Goal: Check status: Check status

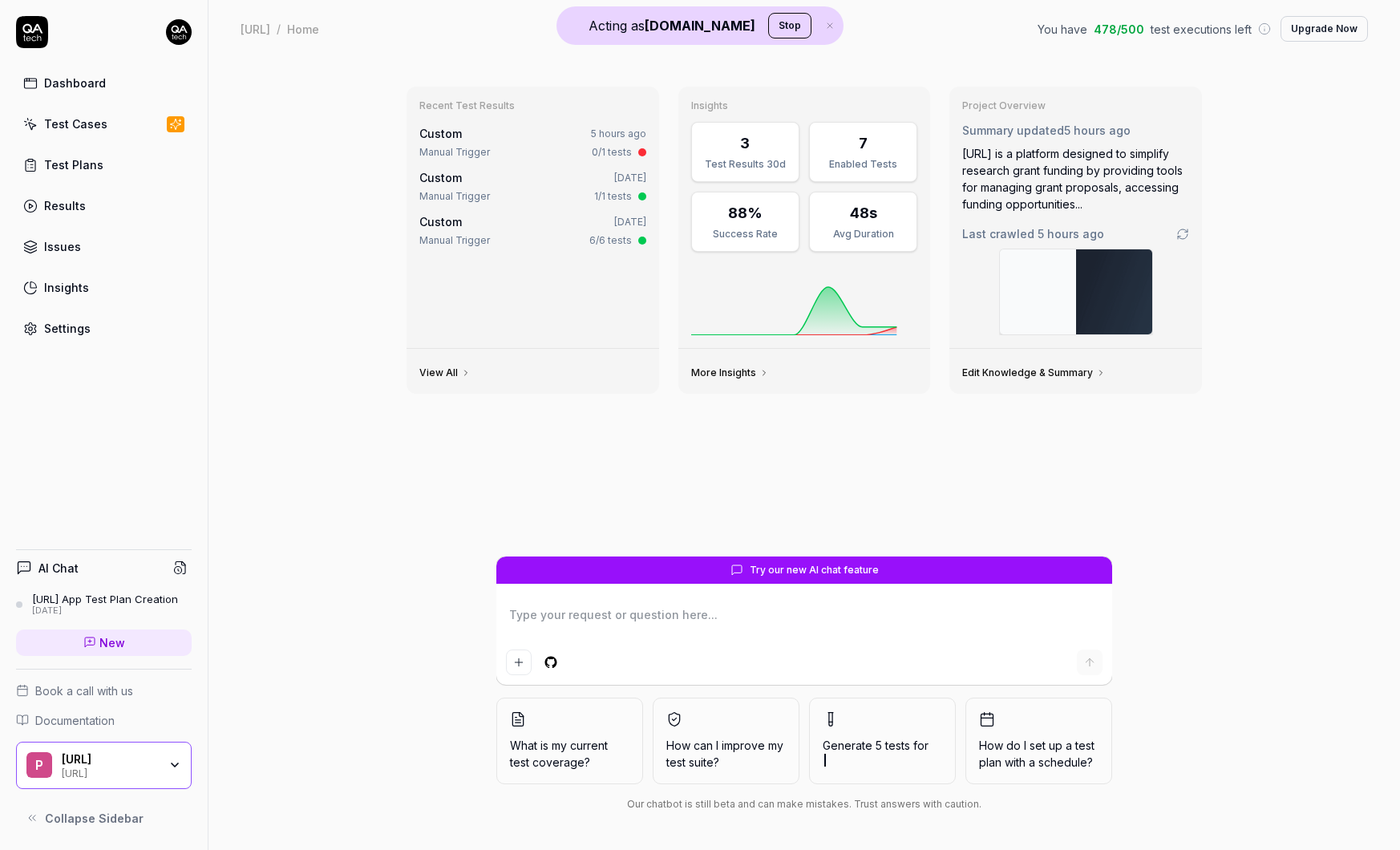
click at [162, 763] on div "[URL] [URL]" at bounding box center [115, 766] width 106 height 28
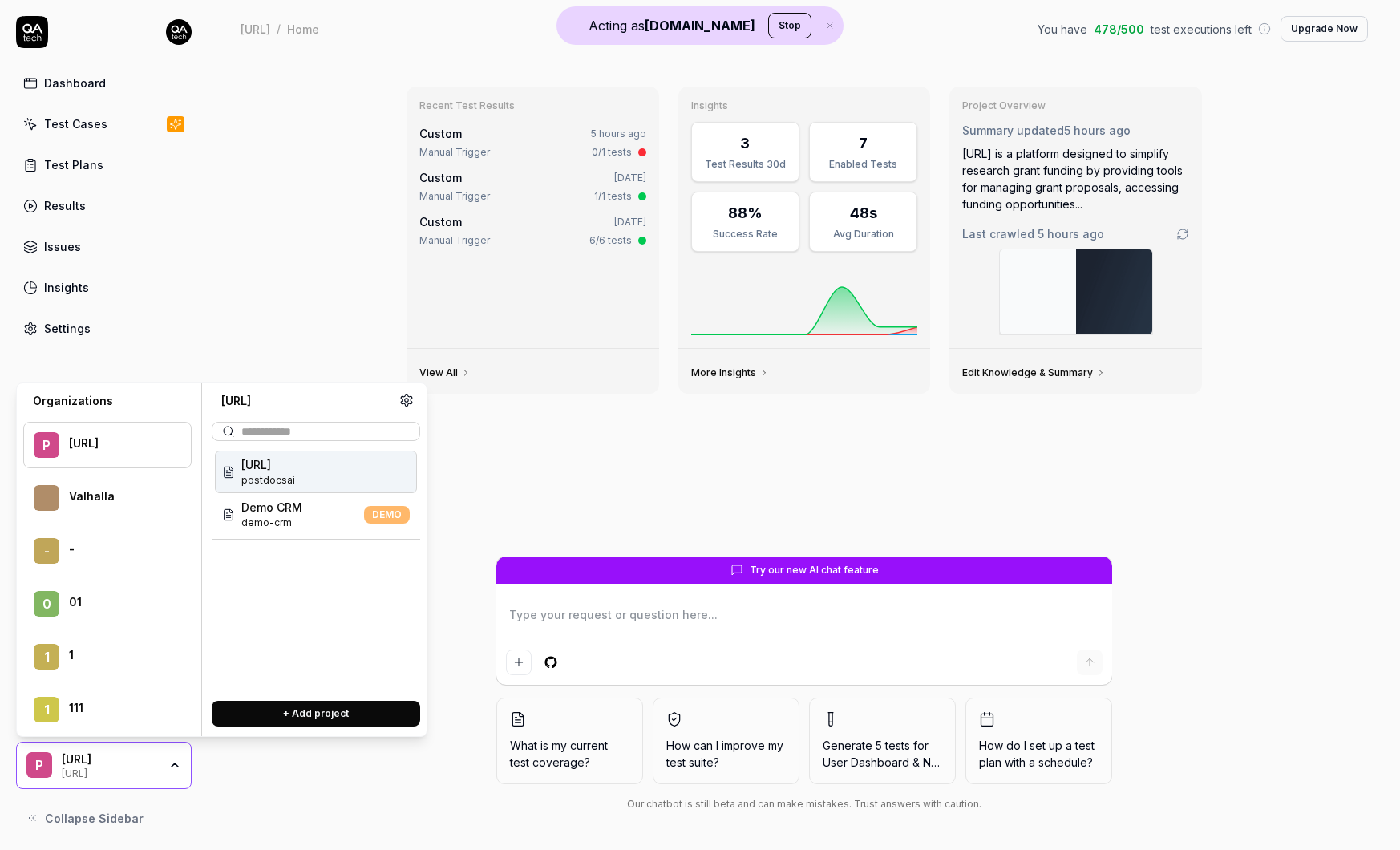
scroll to position [81856, 0]
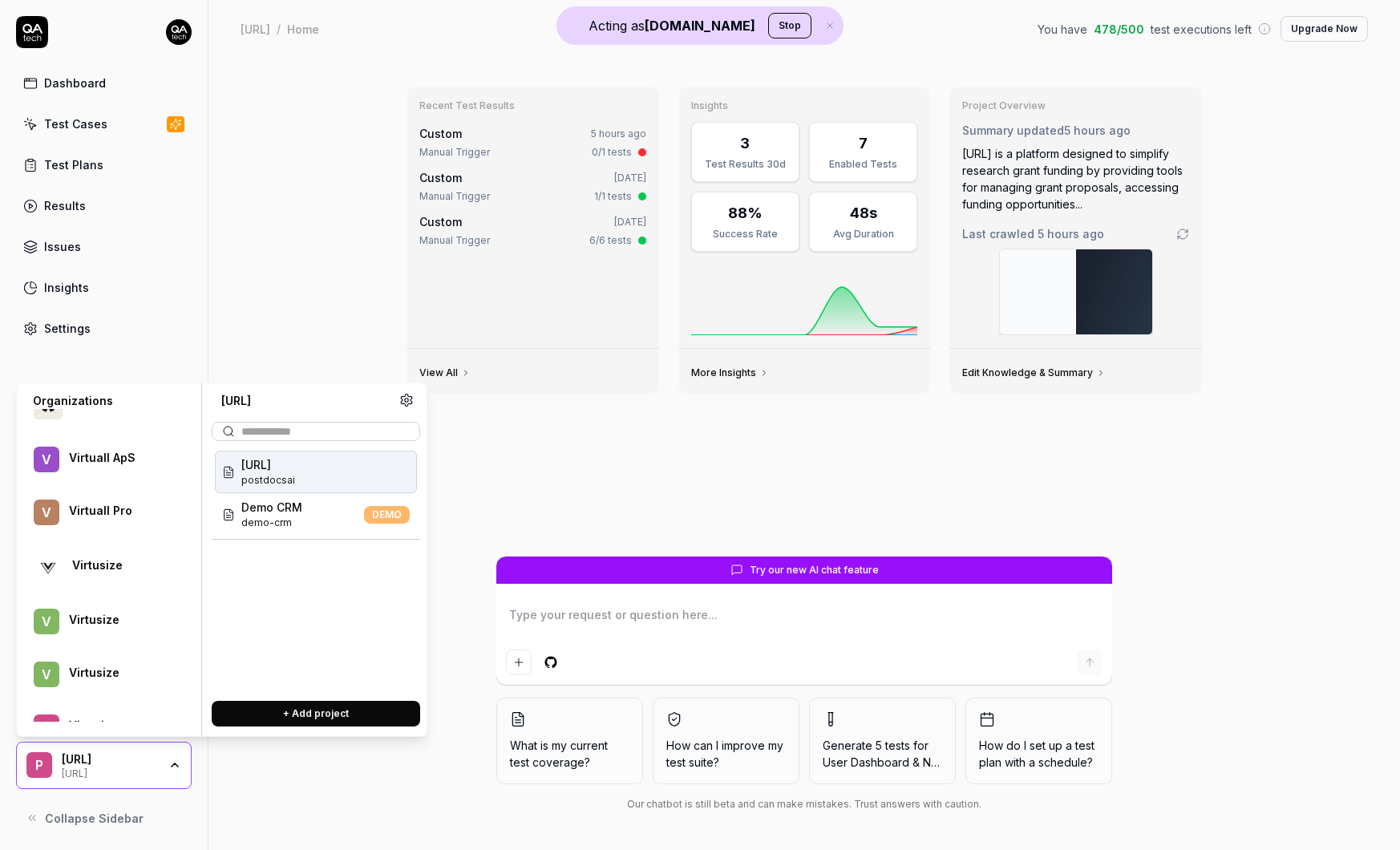
click at [129, 578] on div "Virtusize" at bounding box center [107, 566] width 168 height 49
click at [262, 465] on div "Bag bag" at bounding box center [316, 472] width 203 height 43
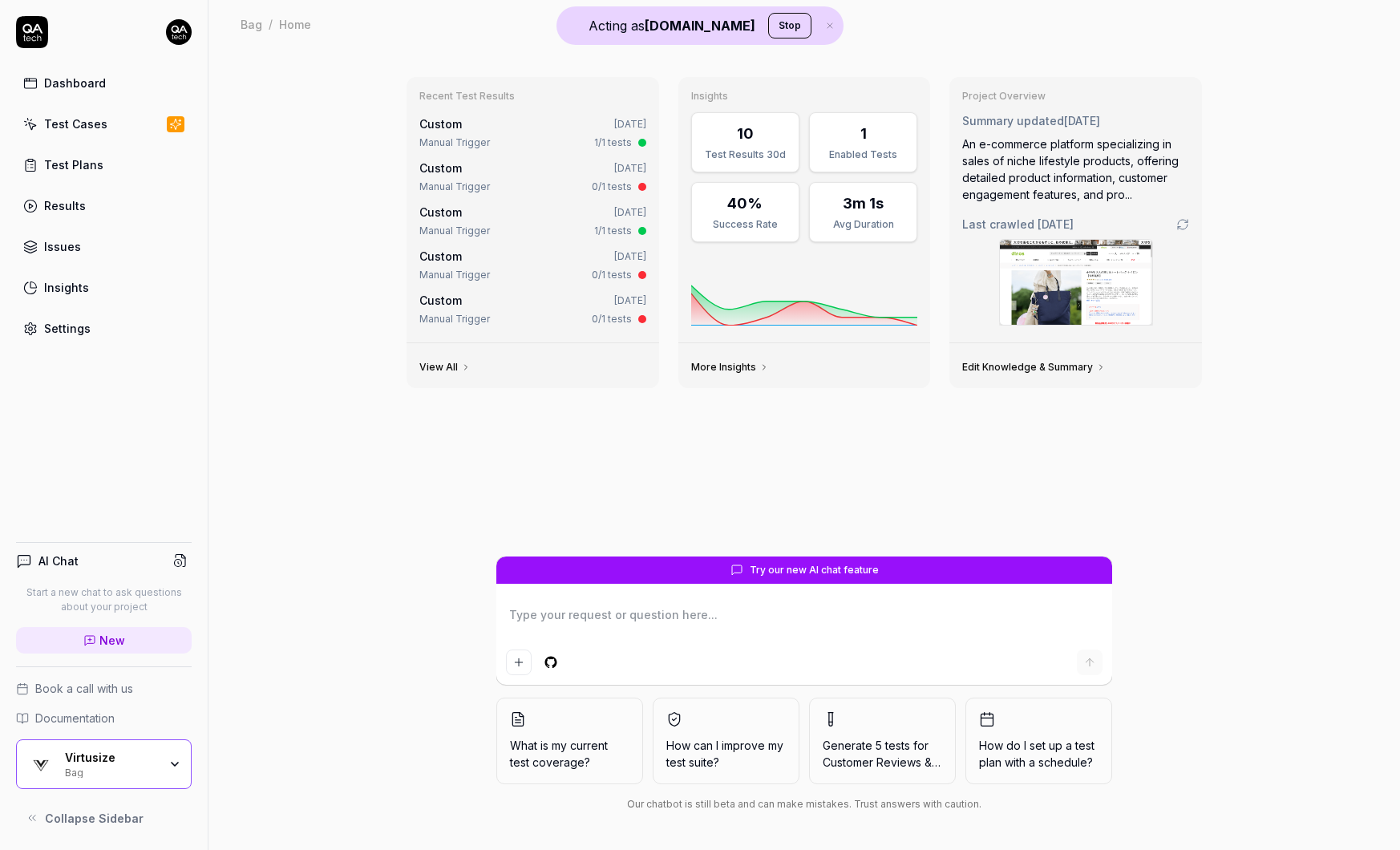
click at [172, 762] on icon "button" at bounding box center [175, 764] width 7 height 3
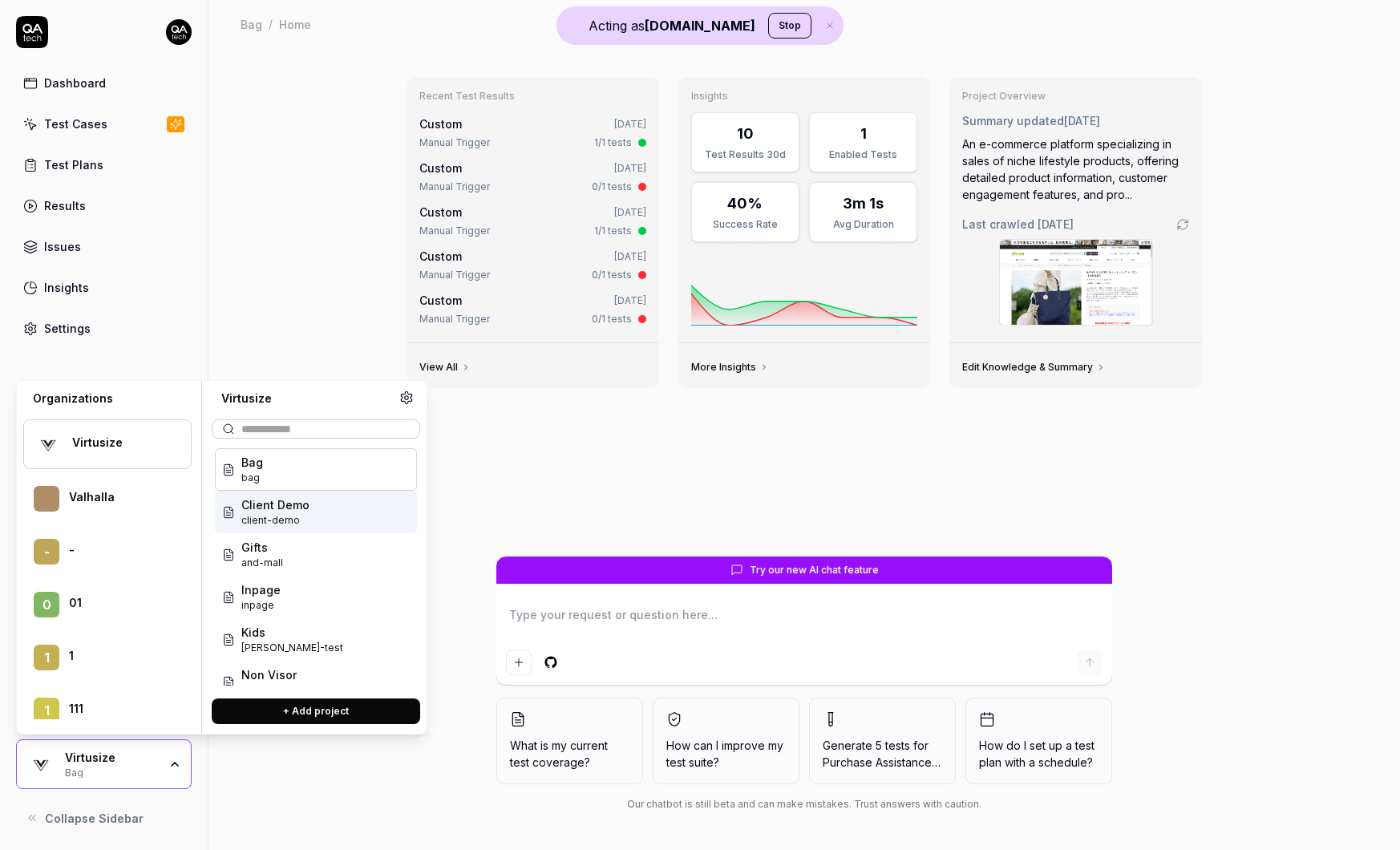
click at [294, 525] on span "client-demo" at bounding box center [274, 520] width 68 height 14
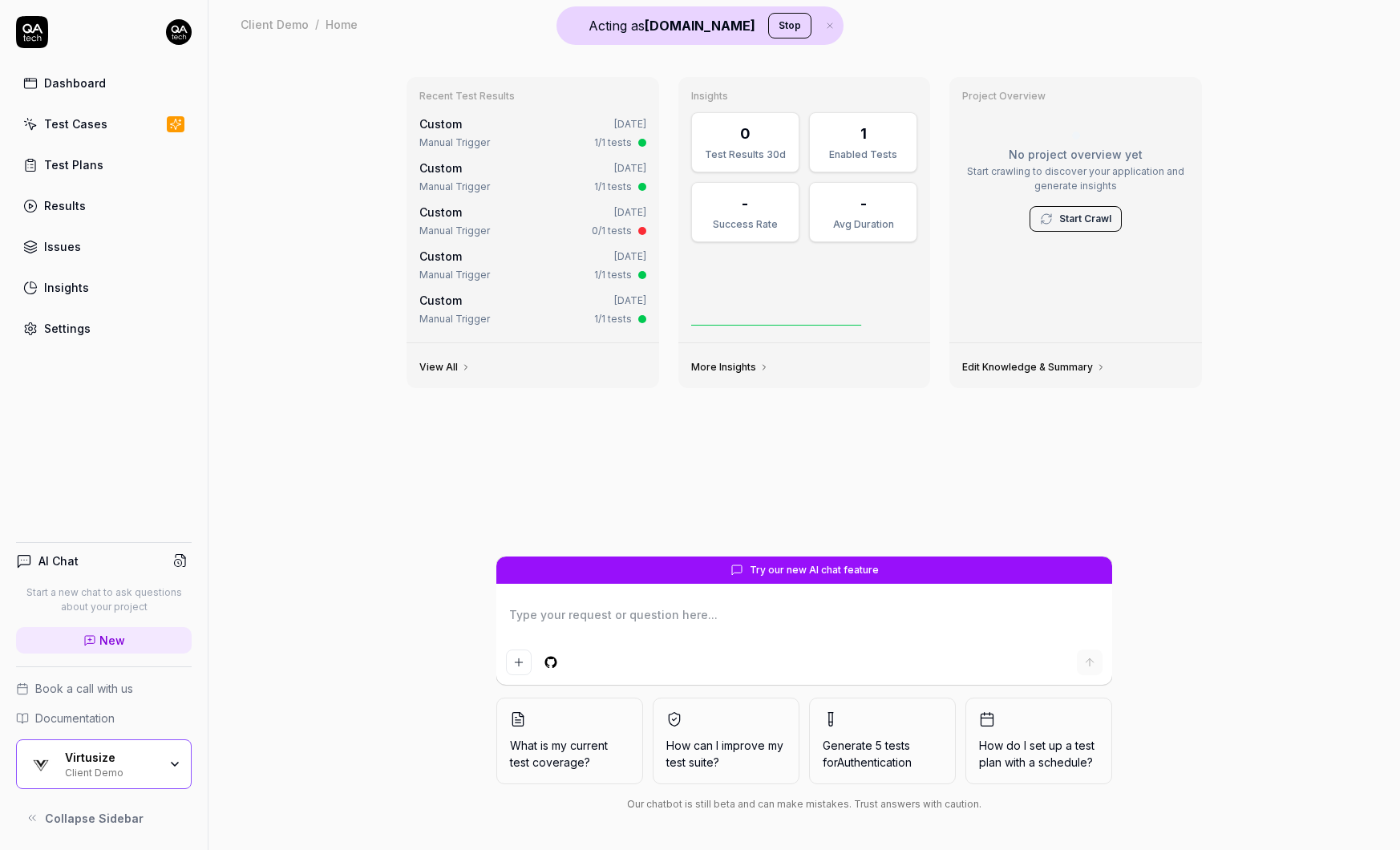
click at [161, 769] on div "Virtusize Client Demo" at bounding box center [117, 764] width 104 height 28
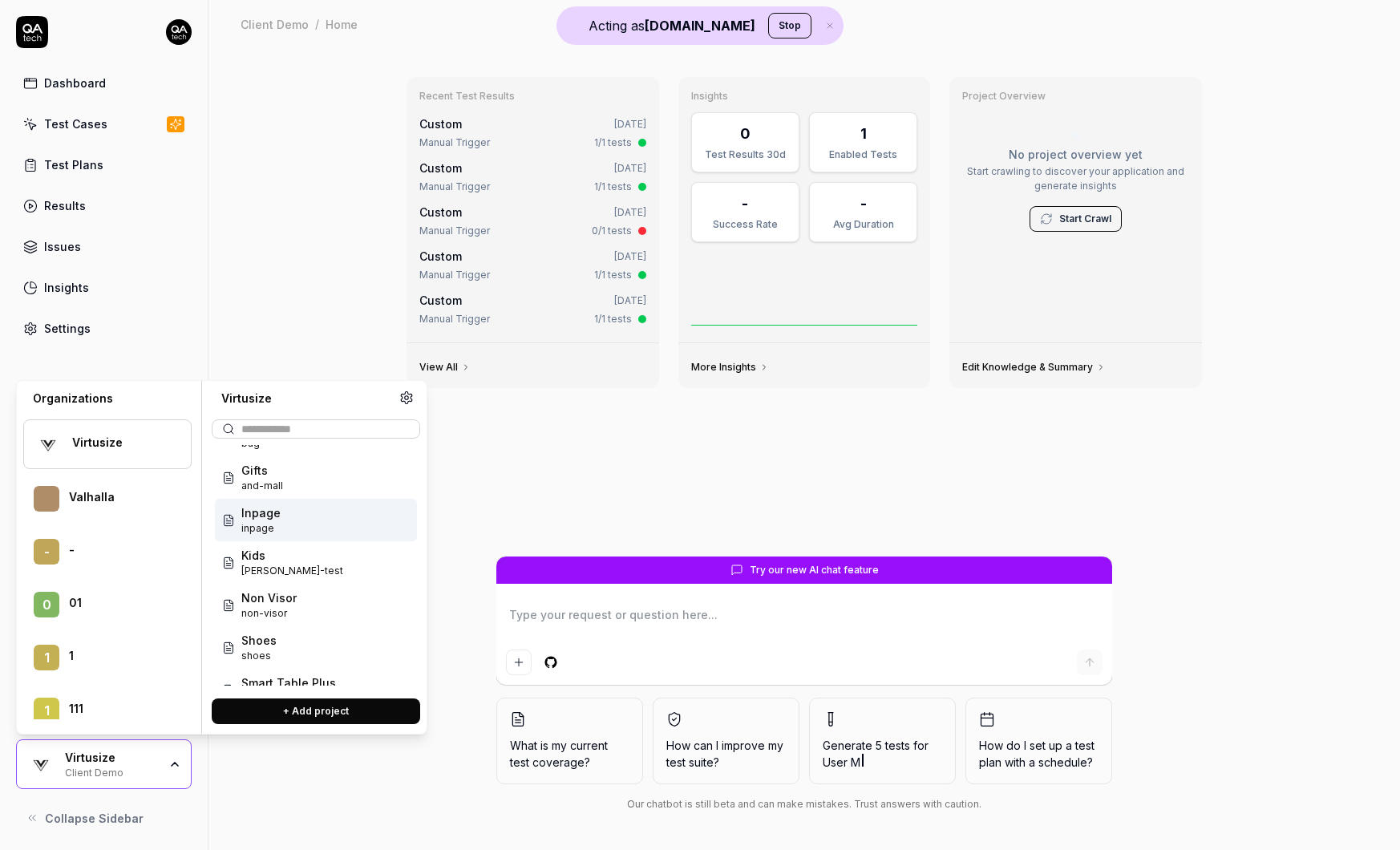
scroll to position [76, 0]
click at [299, 519] on div "Inpage inpage" at bounding box center [316, 520] width 203 height 43
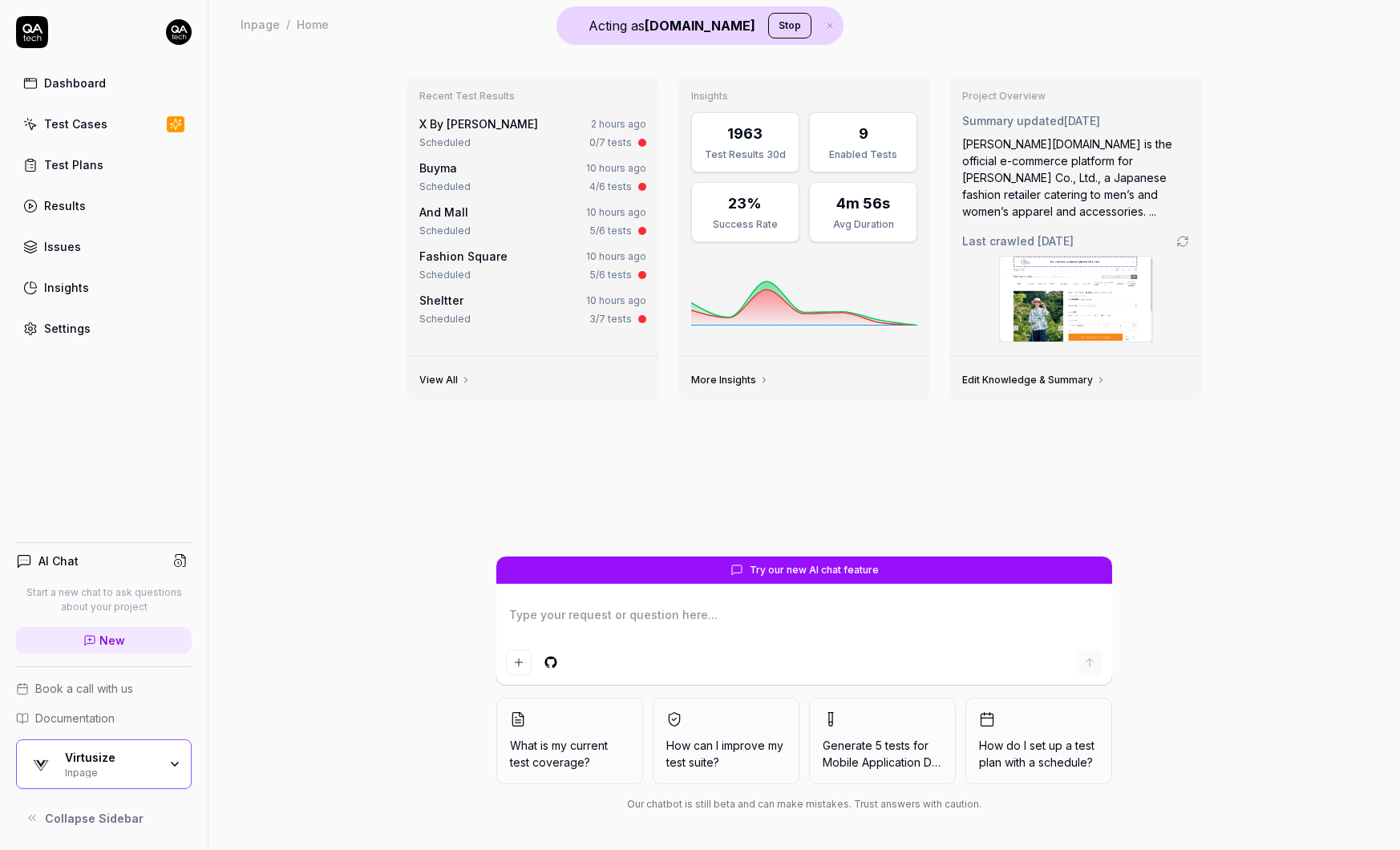
click at [75, 126] on div "Test Cases" at bounding box center [76, 124] width 64 height 17
type textarea "*"
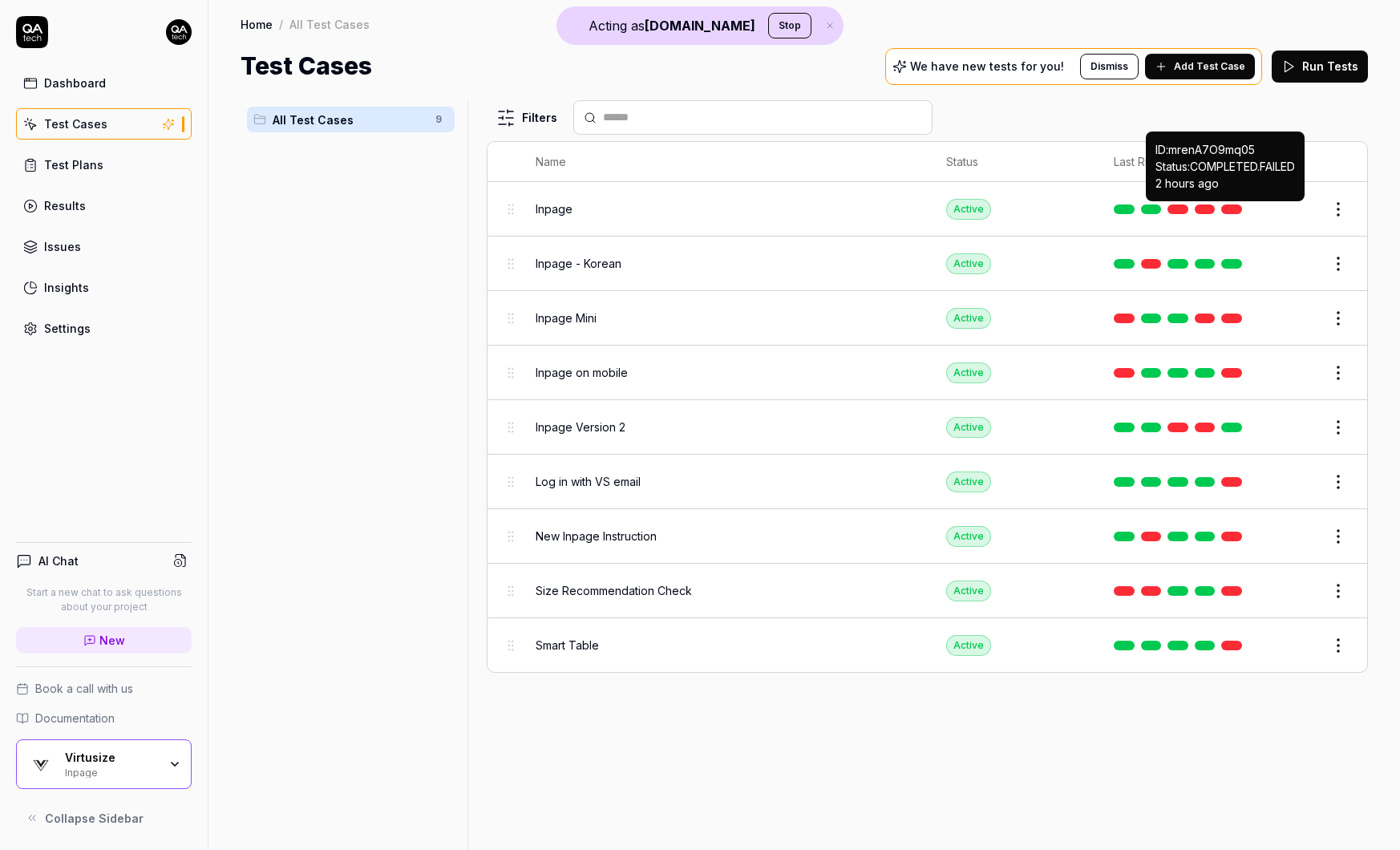
click at [1229, 209] on link at bounding box center [1232, 209] width 21 height 10
click at [647, 266] on div "Inpage - Korean" at bounding box center [725, 264] width 378 height 17
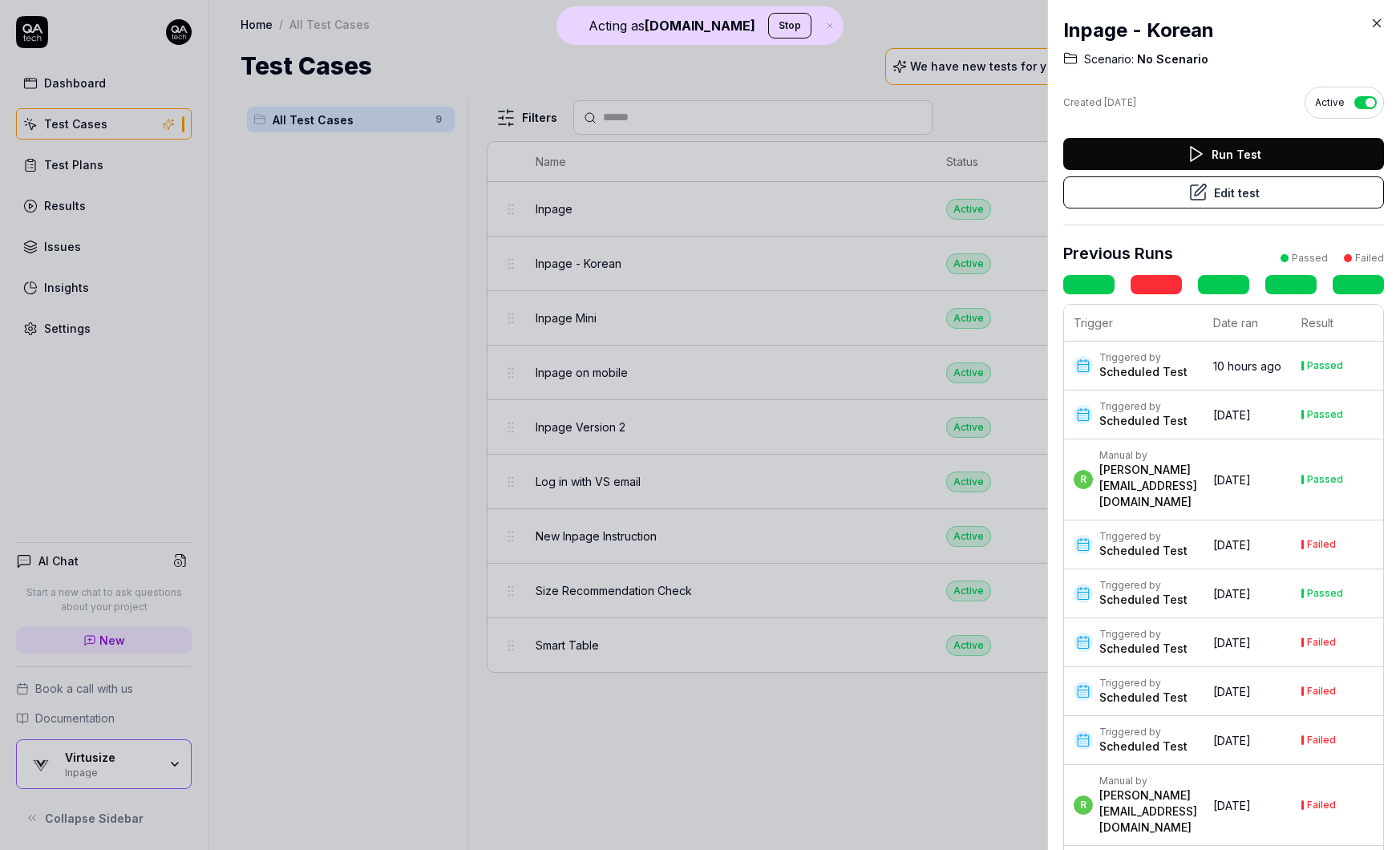
click at [1378, 23] on icon at bounding box center [1377, 23] width 14 height 14
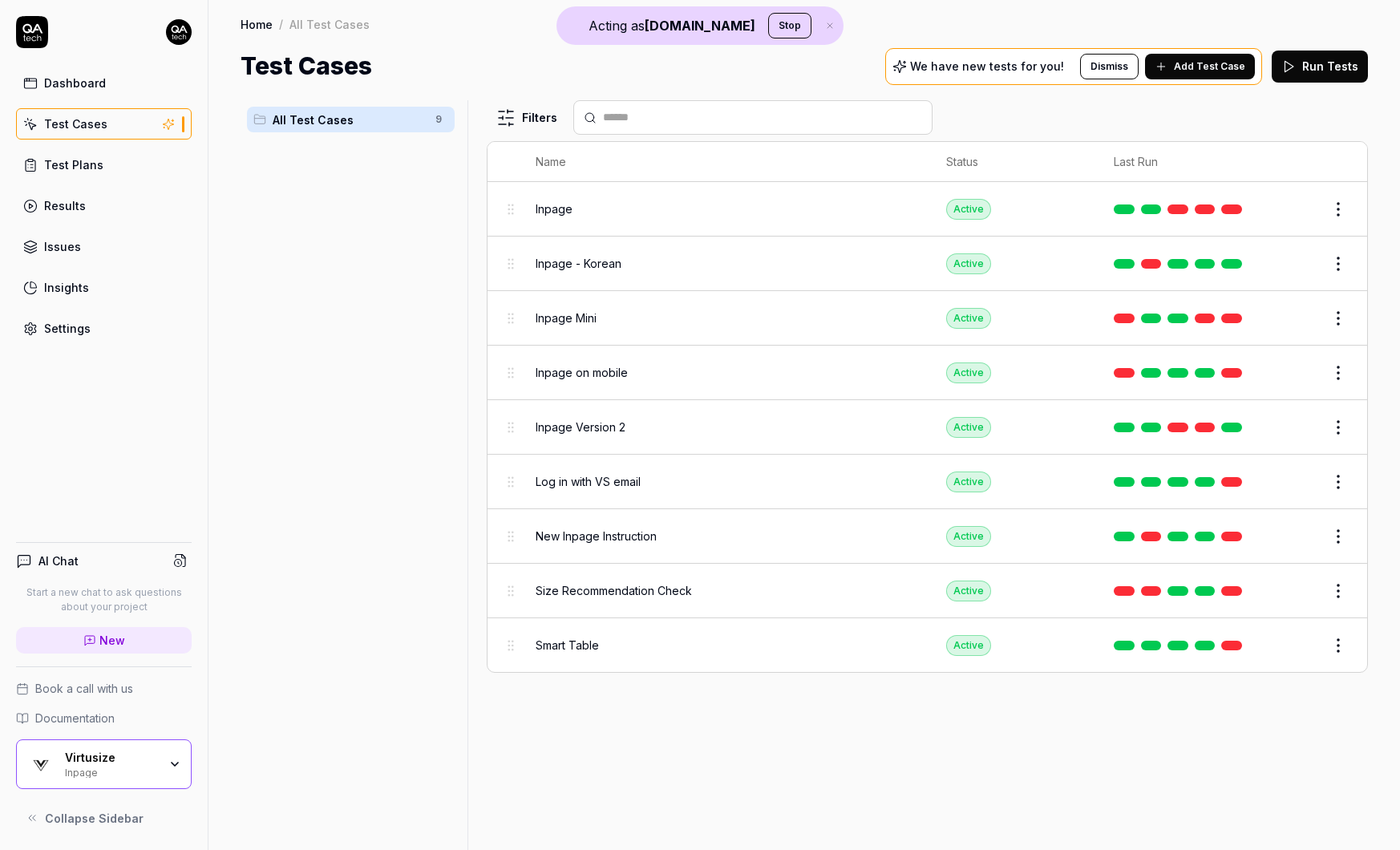
click at [1231, 212] on link at bounding box center [1232, 209] width 21 height 10
